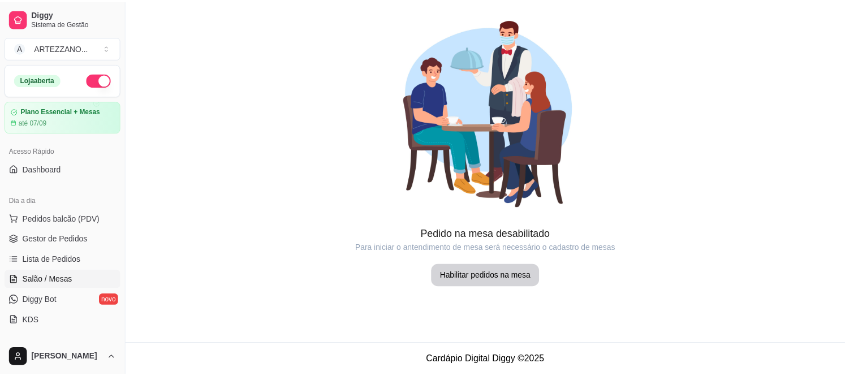
scroll to position [188, 0]
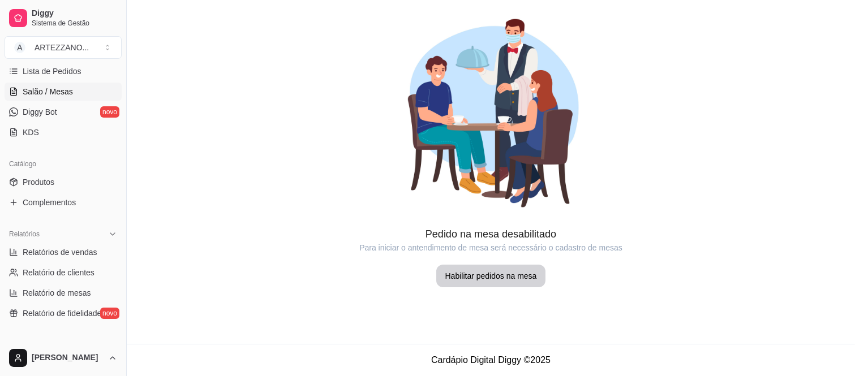
click at [66, 72] on span "Lista de Pedidos" at bounding box center [52, 71] width 59 height 11
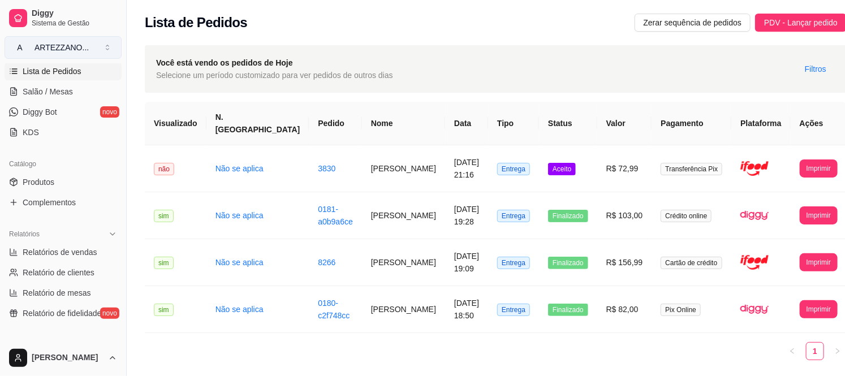
click at [64, 49] on div "ARTEZZANO ..." at bounding box center [62, 47] width 54 height 11
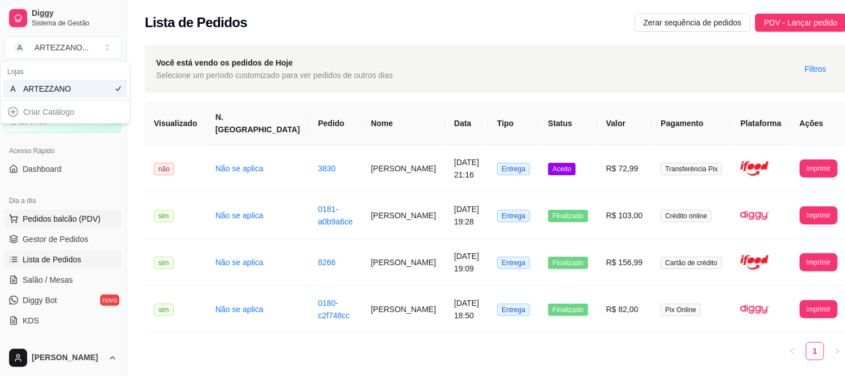
click at [48, 214] on span "Pedidos balcão (PDV)" at bounding box center [62, 218] width 78 height 11
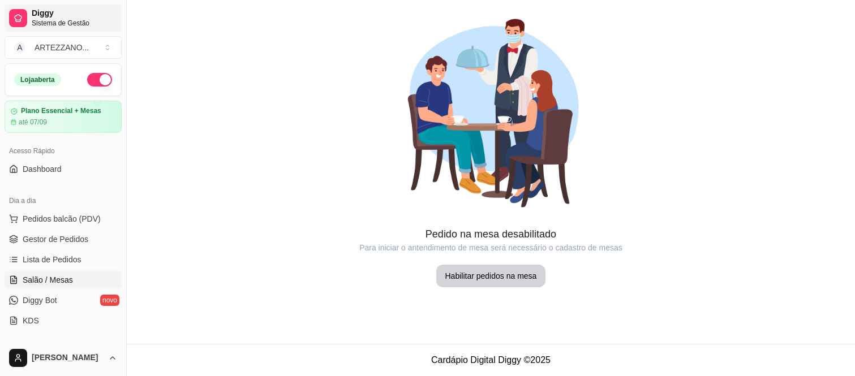
click at [21, 30] on link "Diggy Sistema de Gestão" at bounding box center [63, 18] width 117 height 27
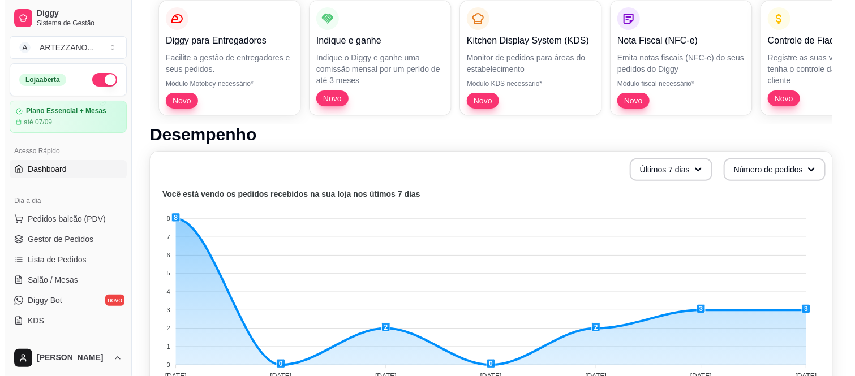
scroll to position [115, 0]
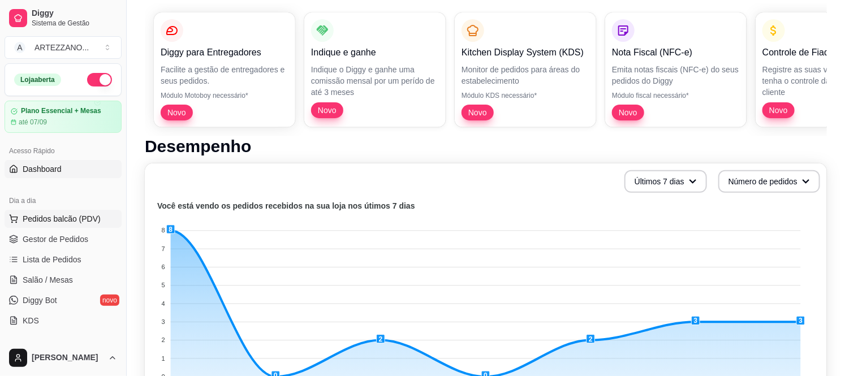
click at [63, 222] on span "Pedidos balcão (PDV)" at bounding box center [62, 218] width 78 height 11
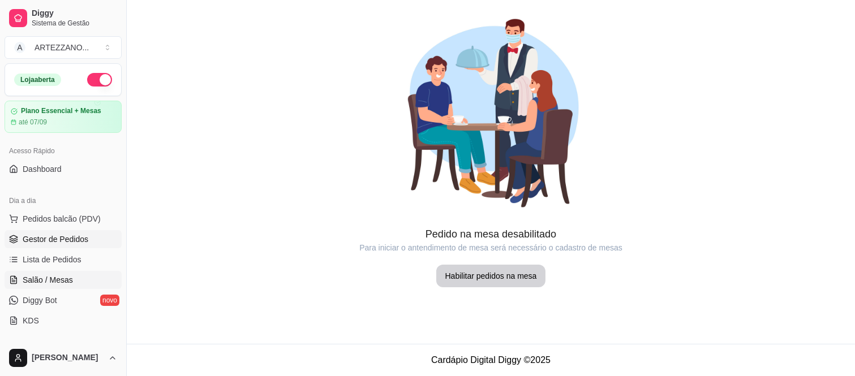
click at [75, 236] on span "Gestor de Pedidos" at bounding box center [56, 239] width 66 height 11
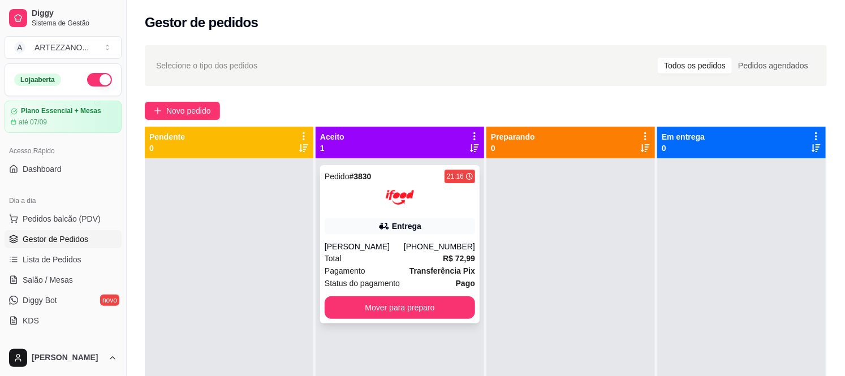
click at [438, 212] on div "Pedido # 3830 21:16 Entrega [PERSON_NAME] [PHONE_NUMBER] Total R$ 72,99 Pagamen…" at bounding box center [400, 244] width 160 height 158
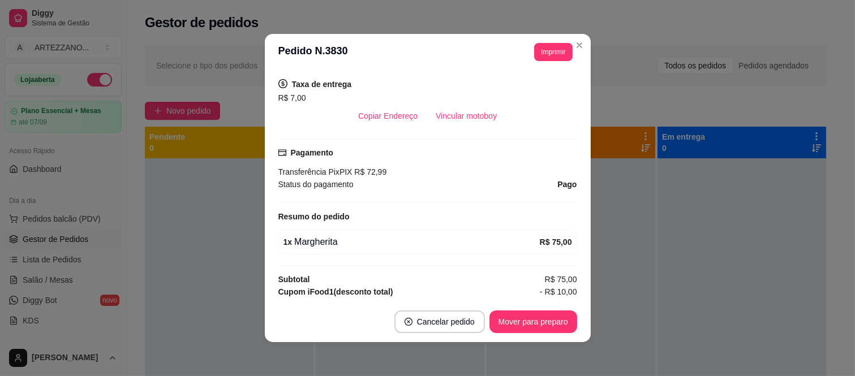
scroll to position [273, 0]
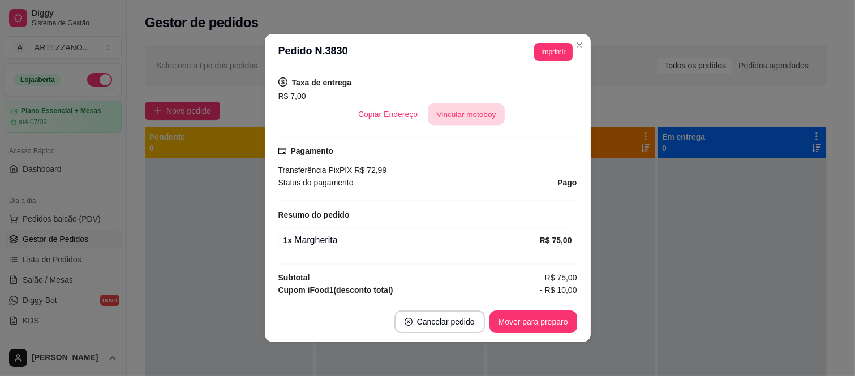
click at [457, 122] on button "Vincular motoboy" at bounding box center [466, 115] width 77 height 22
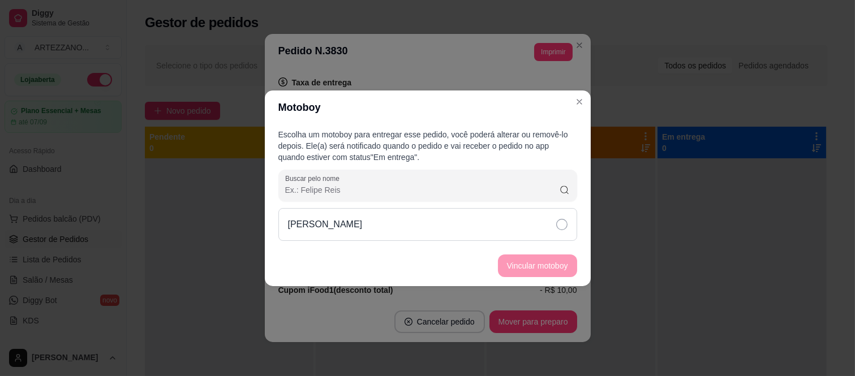
click at [521, 221] on div "[PERSON_NAME]" at bounding box center [427, 224] width 299 height 33
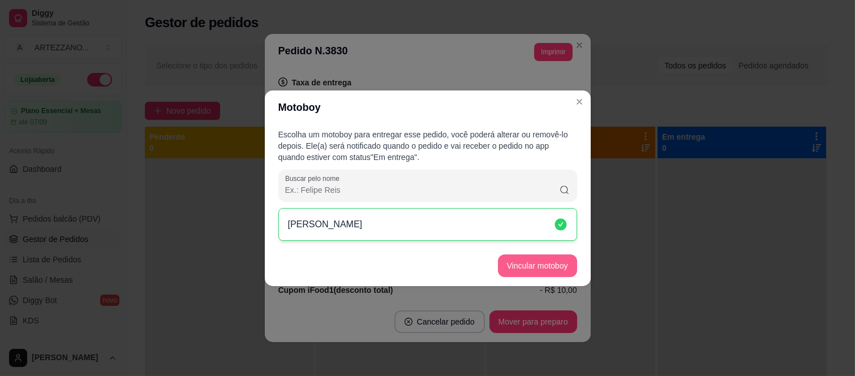
click at [552, 257] on button "Vincular motoboy" at bounding box center [537, 266] width 79 height 23
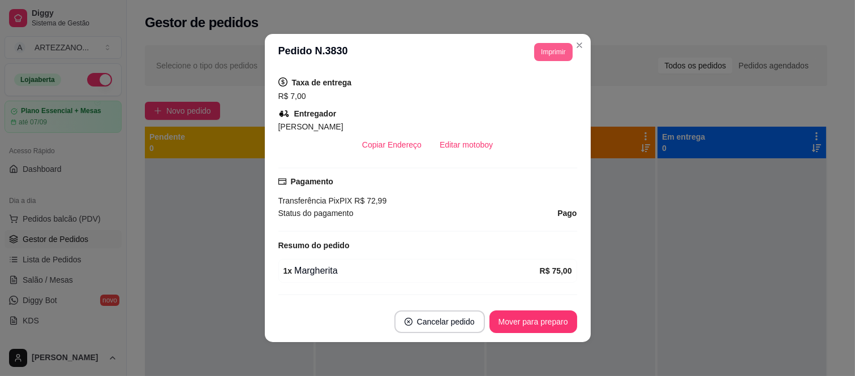
click at [540, 57] on button "Imprimir" at bounding box center [553, 52] width 38 height 18
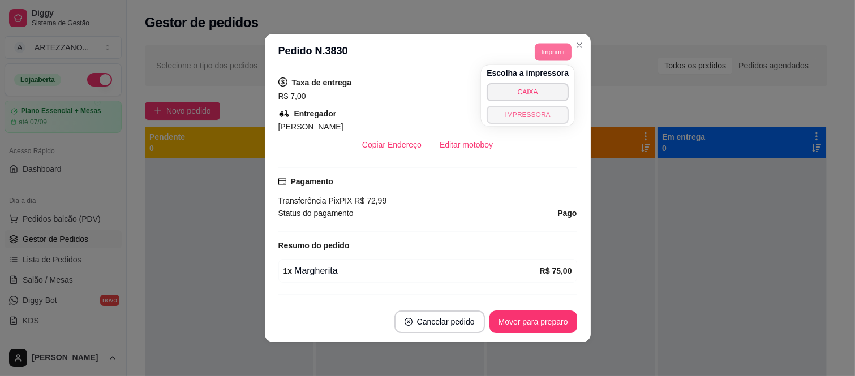
click at [532, 110] on button "IMPRESSORA" at bounding box center [528, 115] width 82 height 18
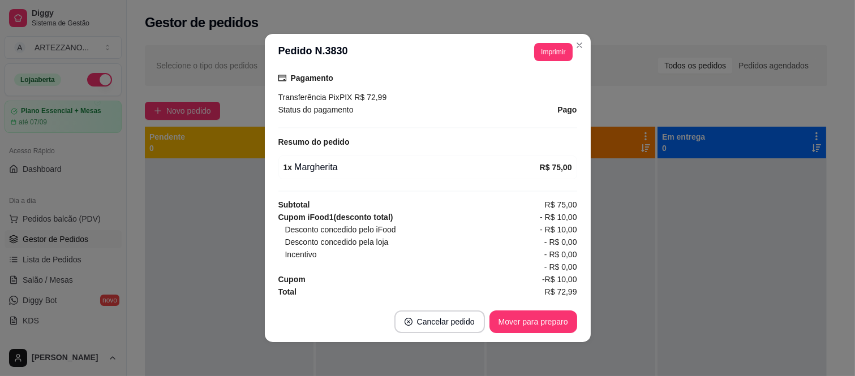
scroll to position [379, 0]
click at [522, 325] on button "Mover para preparo" at bounding box center [533, 322] width 85 height 22
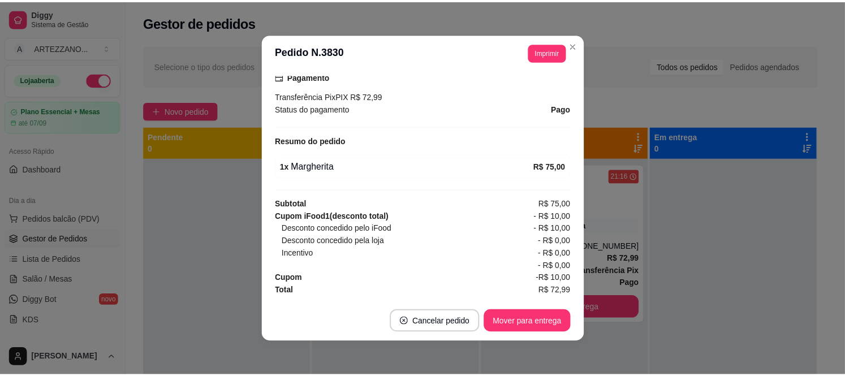
scroll to position [2, 0]
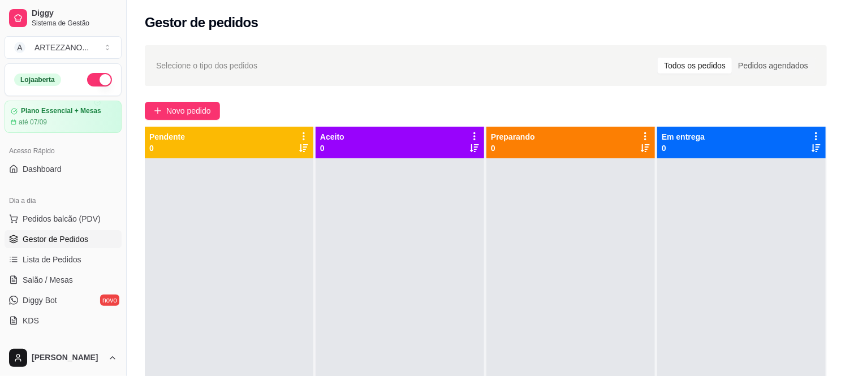
drag, startPoint x: 123, startPoint y: 140, endPoint x: 119, endPoint y: 154, distance: 14.7
click at [119, 154] on div "Diggy Sistema de Gestão A ARTEZZANO ... Loja aberta Plano Essencial + Mesas até…" at bounding box center [63, 188] width 126 height 376
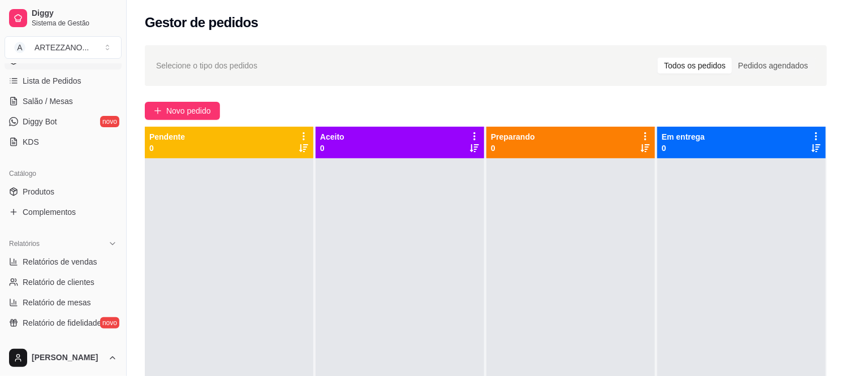
scroll to position [204, 0]
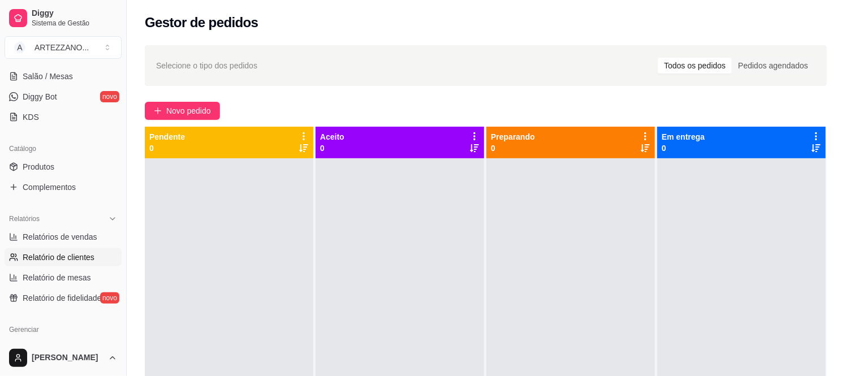
click at [63, 259] on span "Relatório de clientes" at bounding box center [59, 257] width 72 height 11
select select "30"
select select "HIGHEST_TOTAL_SPENT_WITH_ORDERS"
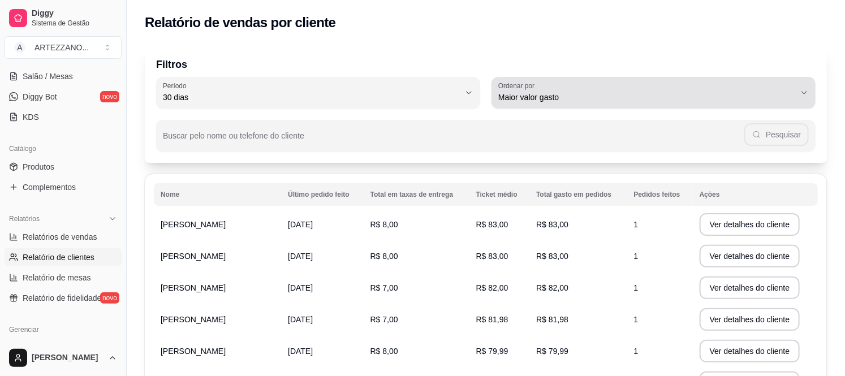
click at [809, 94] on icon "button" at bounding box center [804, 92] width 9 height 9
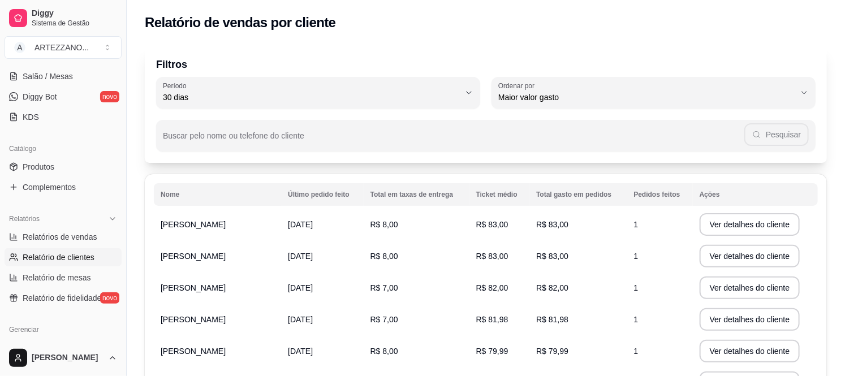
click at [777, 35] on div "Relatório de vendas por cliente" at bounding box center [486, 19] width 719 height 38
drag, startPoint x: 838, startPoint y: 117, endPoint x: 837, endPoint y: 134, distance: 17.0
click at [837, 134] on div "Filtros 30 Período Hoje Ontem 7 dias 15 dias 30 dias 45 dias 60 dias Período 30…" at bounding box center [486, 307] width 719 height 539
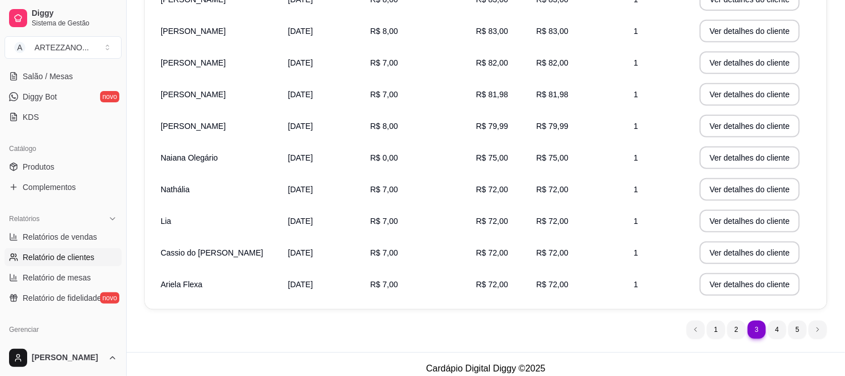
scroll to position [233, 0]
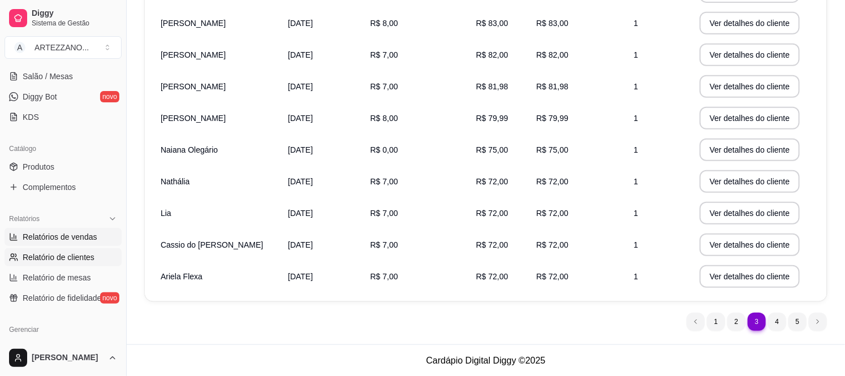
click at [78, 239] on span "Relatórios de vendas" at bounding box center [60, 236] width 75 height 11
select select "ALL"
select select "0"
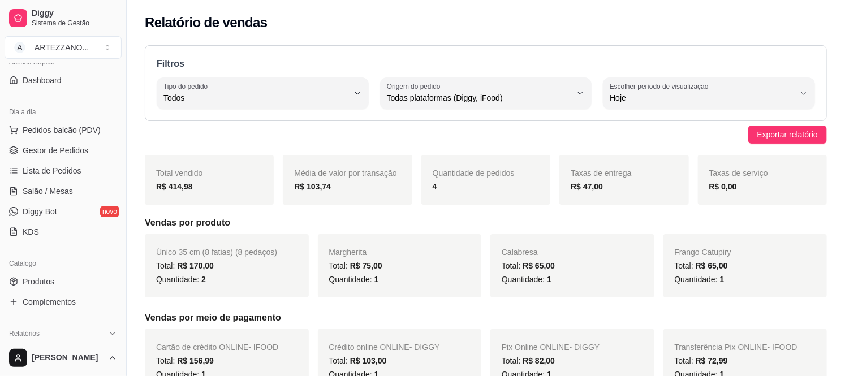
scroll to position [78, 0]
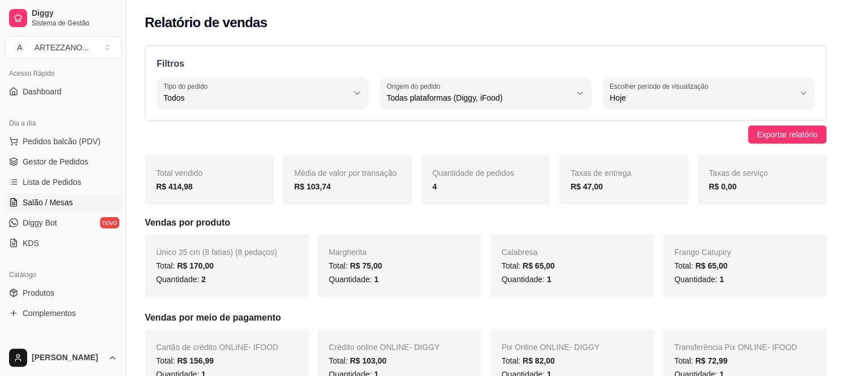
click at [66, 205] on span "Salão / Mesas" at bounding box center [48, 202] width 50 height 11
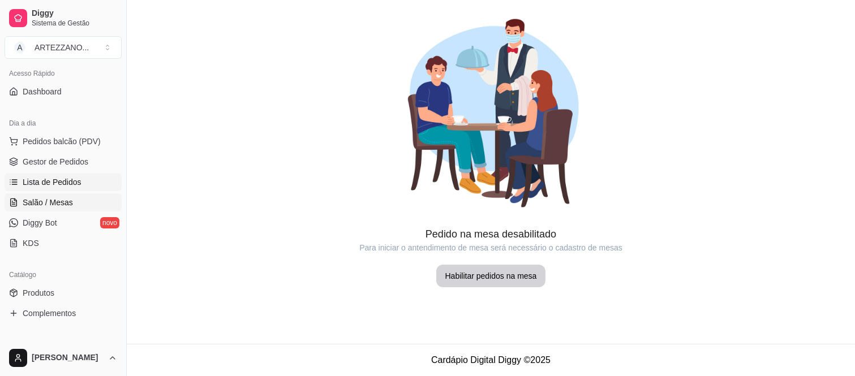
click at [72, 185] on span "Lista de Pedidos" at bounding box center [52, 182] width 59 height 11
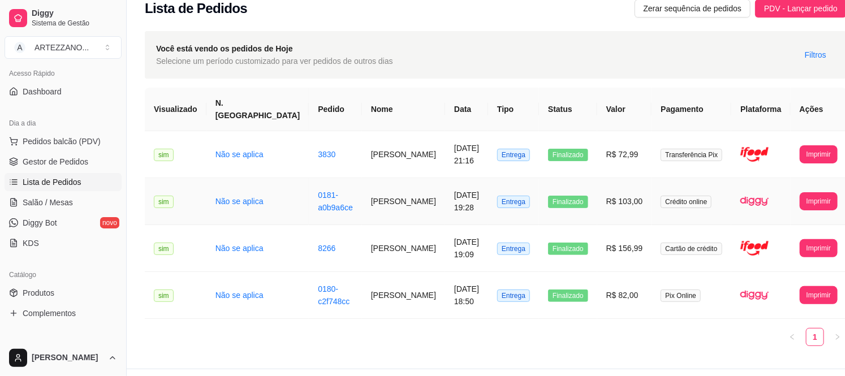
scroll to position [26, 0]
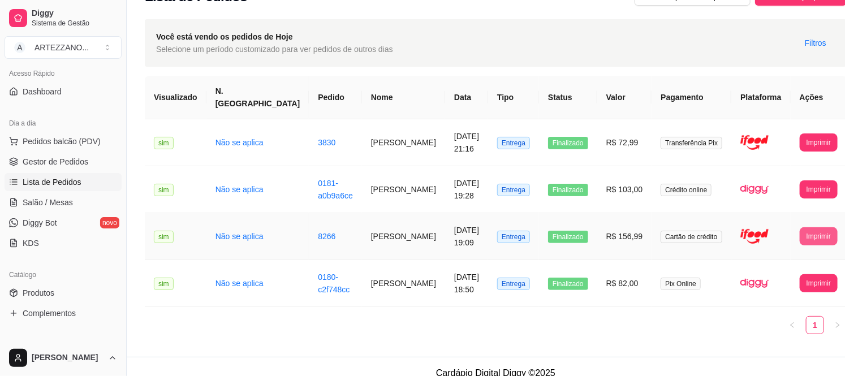
click at [801, 229] on button "Imprimir" at bounding box center [819, 236] width 38 height 18
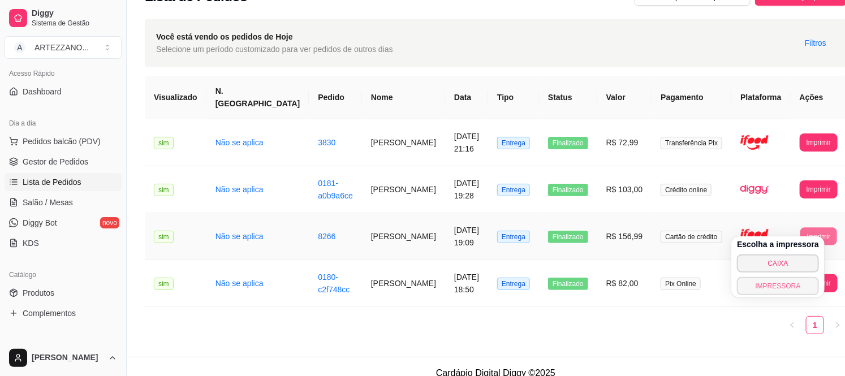
click at [798, 285] on button "IMPRESSORA" at bounding box center [778, 286] width 82 height 18
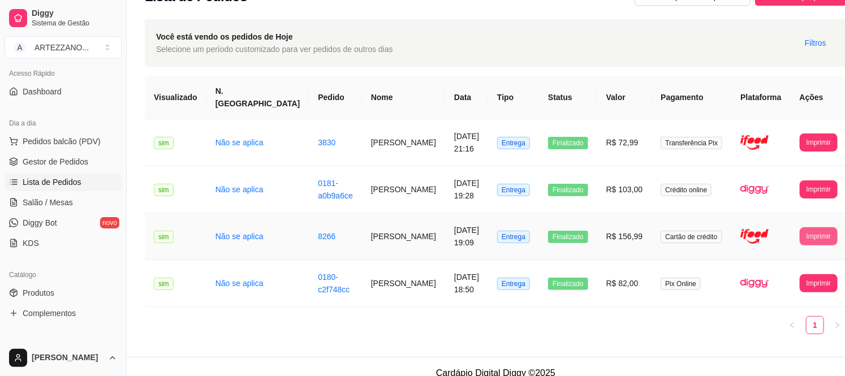
click at [800, 227] on button "Imprimir" at bounding box center [819, 236] width 38 height 18
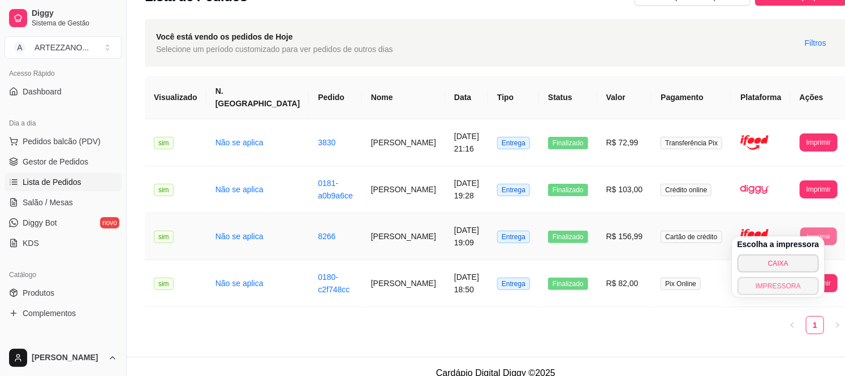
click at [776, 281] on button "IMPRESSORA" at bounding box center [779, 286] width 82 height 18
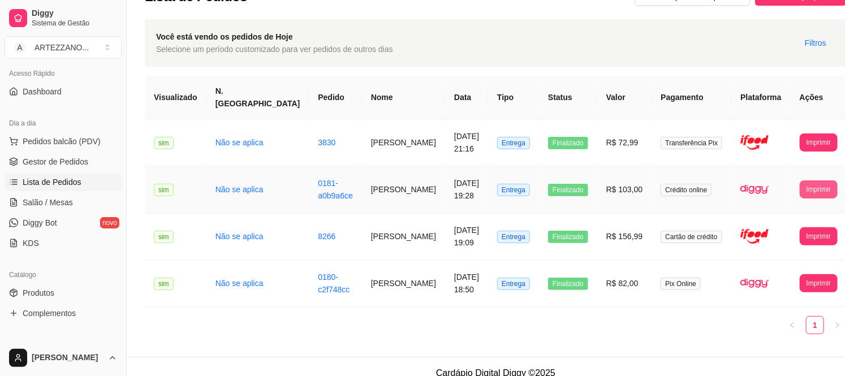
click at [800, 180] on button "Imprimir" at bounding box center [819, 189] width 38 height 18
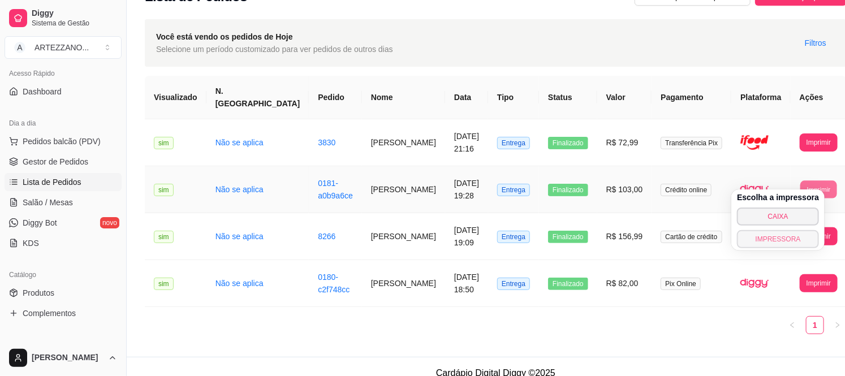
click at [788, 233] on button "IMPRESSORA" at bounding box center [778, 239] width 82 height 18
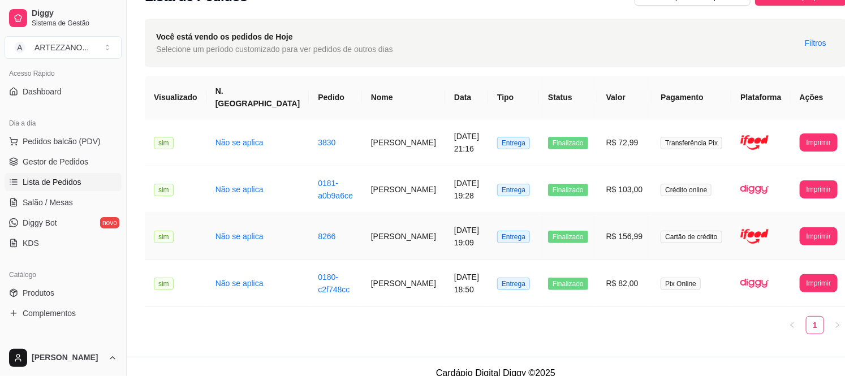
click at [793, 239] on td "**********" at bounding box center [819, 236] width 56 height 47
